Goal: Task Accomplishment & Management: Use online tool/utility

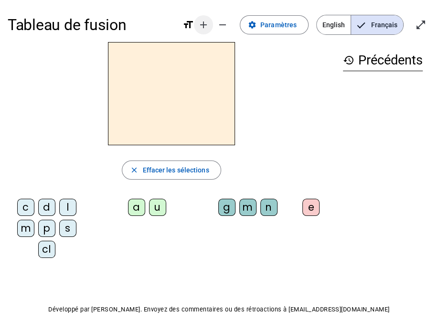
click at [203, 23] on mat-icon "add" at bounding box center [203, 24] width 11 height 11
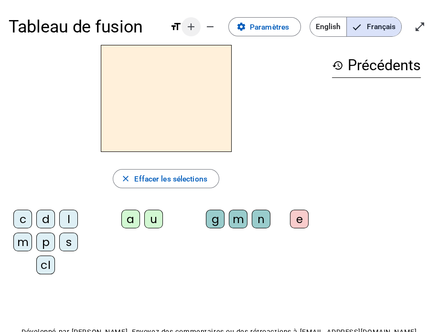
click at [203, 23] on span "Diminuer la taille de la police" at bounding box center [210, 26] width 23 height 23
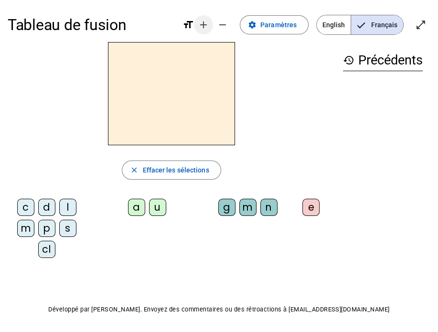
click at [203, 23] on mat-icon "add" at bounding box center [203, 24] width 11 height 11
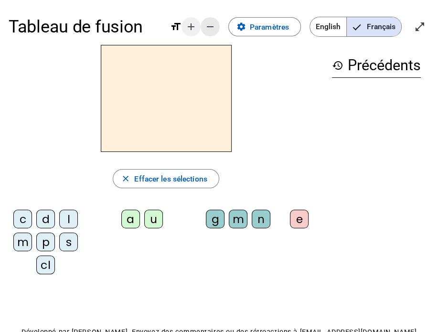
click at [203, 23] on span "Diminuer la taille de la police" at bounding box center [210, 26] width 23 height 23
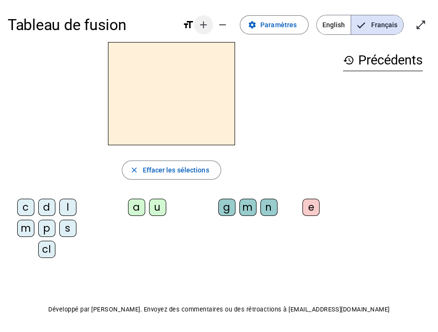
click at [203, 23] on mat-icon "add" at bounding box center [203, 24] width 11 height 11
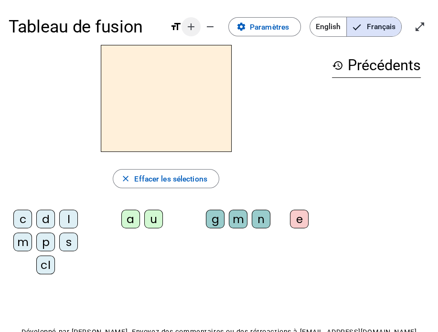
click at [191, 26] on mat-icon "add" at bounding box center [190, 26] width 11 height 11
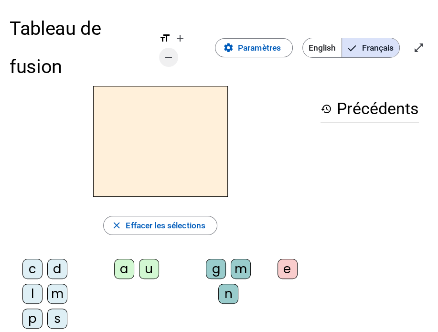
click at [168, 55] on mat-icon "remove" at bounding box center [168, 57] width 11 height 11
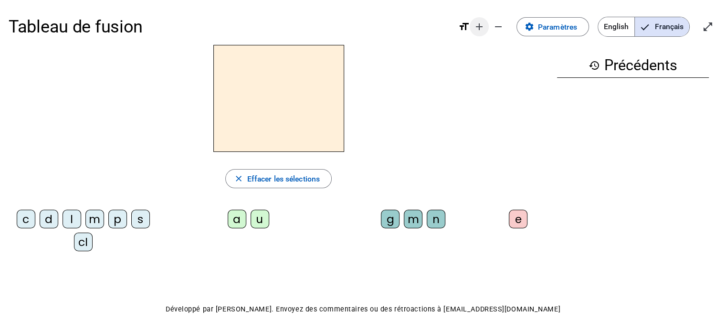
click at [437, 30] on mat-icon "add" at bounding box center [478, 26] width 11 height 11
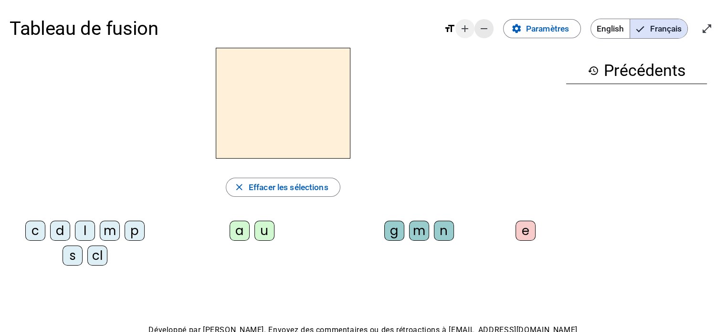
click at [437, 30] on mat-icon "remove" at bounding box center [483, 28] width 11 height 11
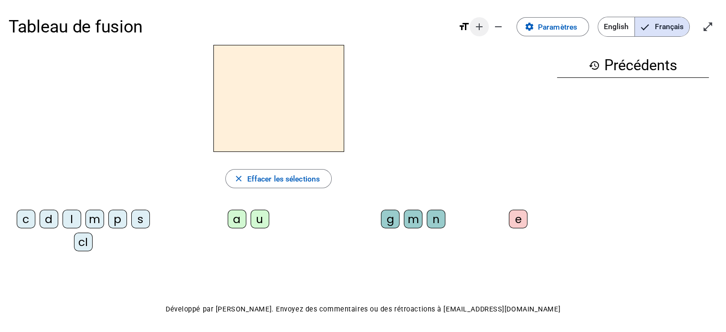
click at [437, 30] on mat-icon "add" at bounding box center [478, 26] width 11 height 11
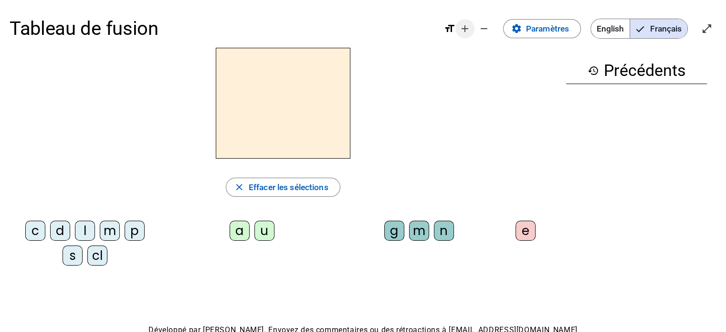
click at [437, 30] on mat-icon "add" at bounding box center [464, 28] width 11 height 11
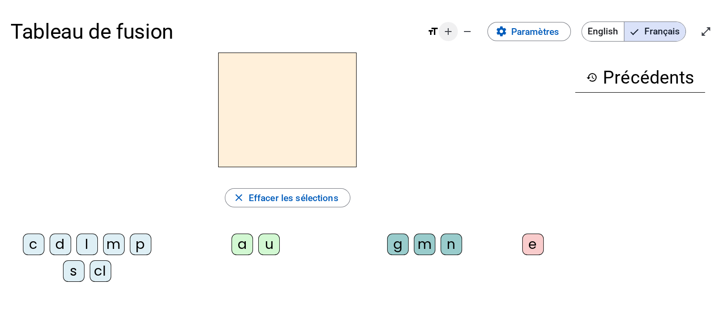
click at [437, 31] on span "Augmenter la taille de la police" at bounding box center [448, 31] width 23 height 23
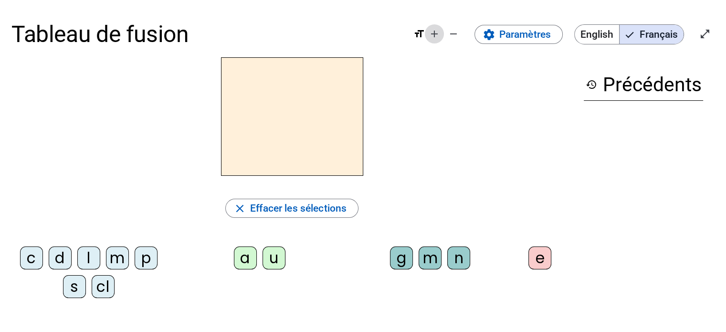
click at [435, 34] on mat-icon "add" at bounding box center [434, 33] width 11 height 11
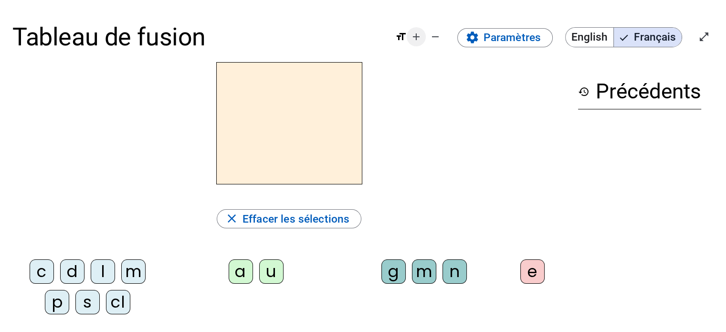
click at [410, 35] on span "Augmenter la taille de la police" at bounding box center [416, 36] width 23 height 23
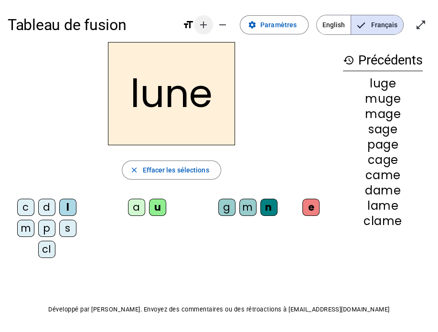
click at [208, 26] on mat-icon "add" at bounding box center [203, 24] width 11 height 11
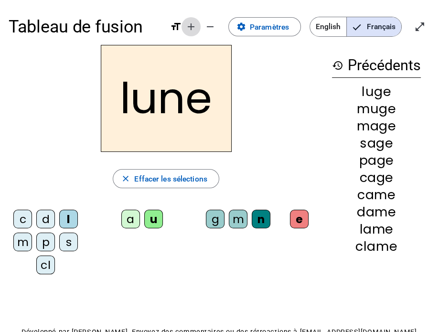
click at [191, 27] on mat-icon "add" at bounding box center [190, 26] width 11 height 11
